Goal: Find specific page/section: Find specific page/section

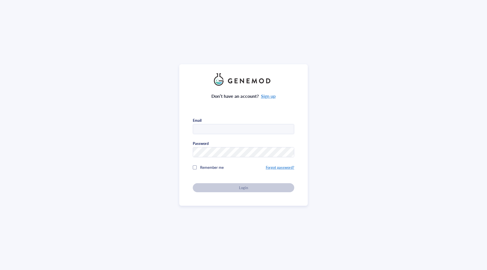
type input "annhelen@stanford.edu"
click at [224, 183] on div "Don’t have an account? Sign up Email annhelen@stanford.edu Password Remember me…" at bounding box center [243, 139] width 101 height 106
click at [230, 185] on div "Login" at bounding box center [243, 187] width 83 height 5
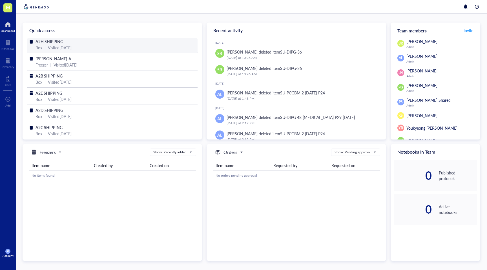
click at [72, 45] on div "Visited [DATE]" at bounding box center [60, 47] width 24 height 6
